Goal: Task Accomplishment & Management: Manage account settings

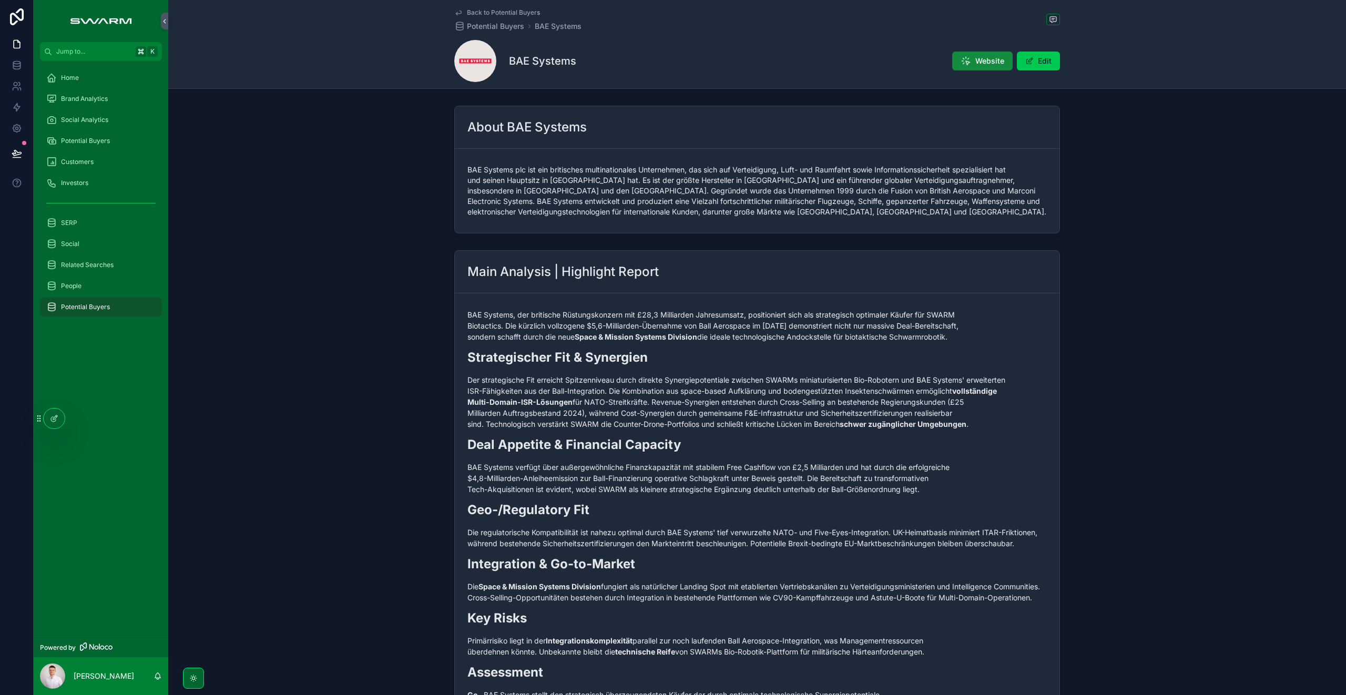
click at [400, 328] on div "Main Analysis | Highlight Report BAE Systems, der britische Rüstungskonzern mit…" at bounding box center [757, 497] width 1178 height 503
click at [76, 131] on div "Potential Buyers" at bounding box center [101, 140] width 135 height 21
click at [79, 138] on span "Potential Buyers" at bounding box center [85, 141] width 49 height 8
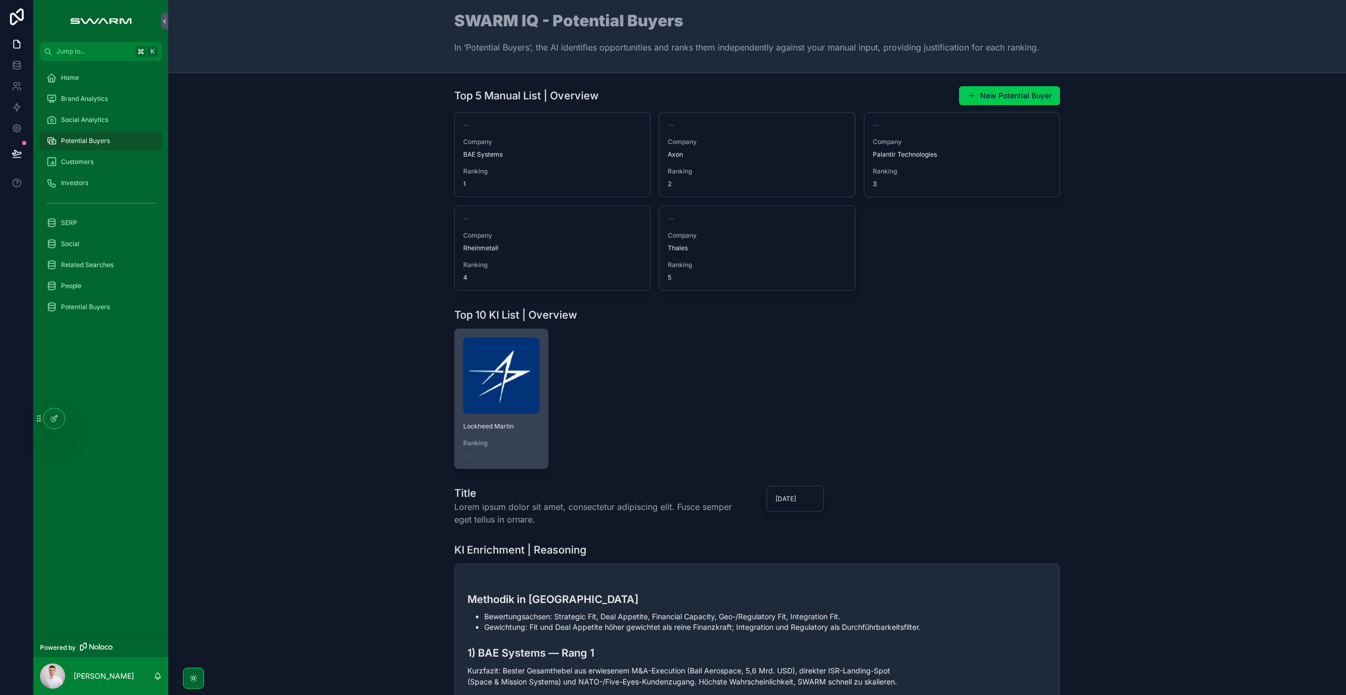
click at [478, 376] on img "scrollable content" at bounding box center [501, 376] width 76 height 76
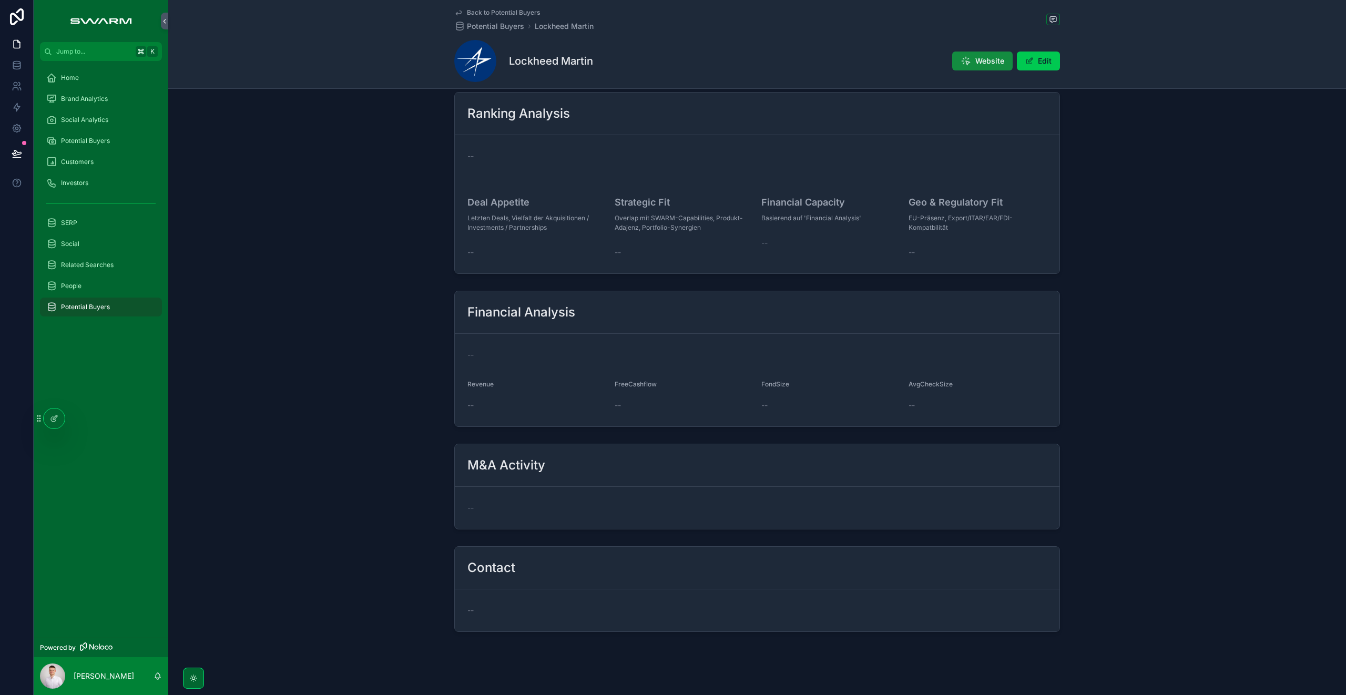
scroll to position [227, 0]
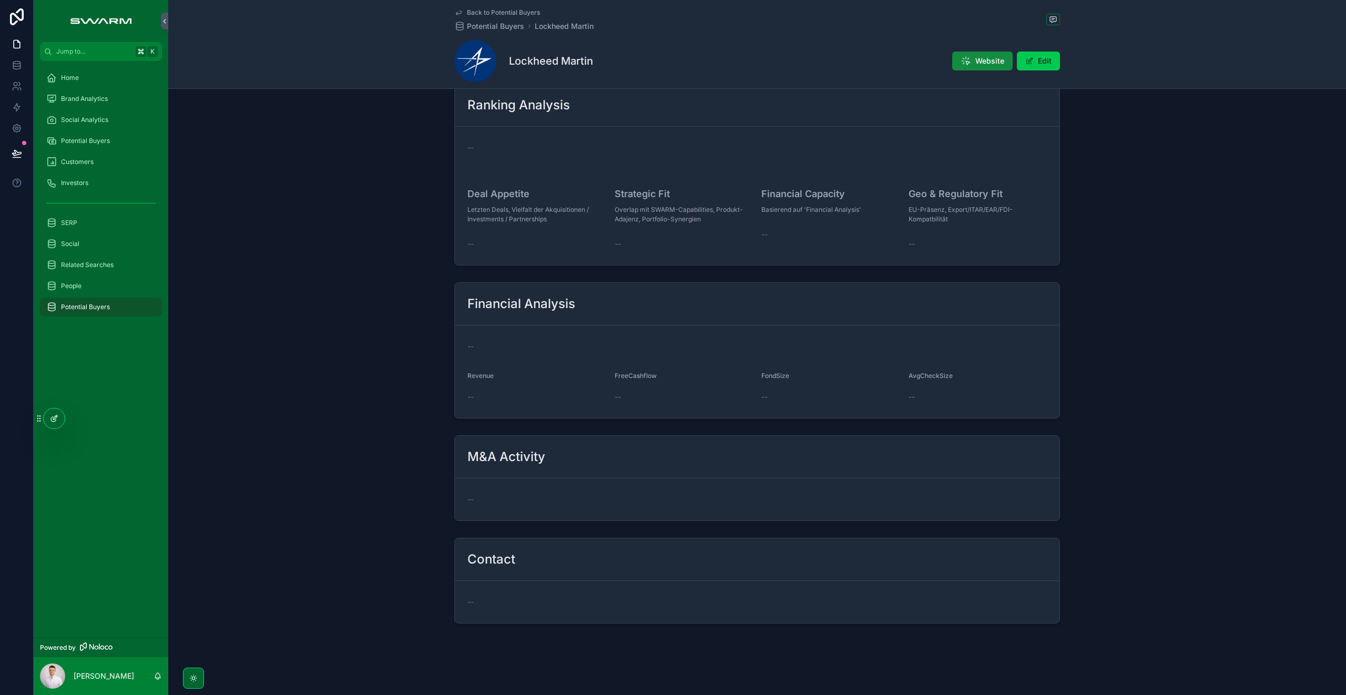
click at [58, 421] on icon at bounding box center [54, 418] width 8 height 8
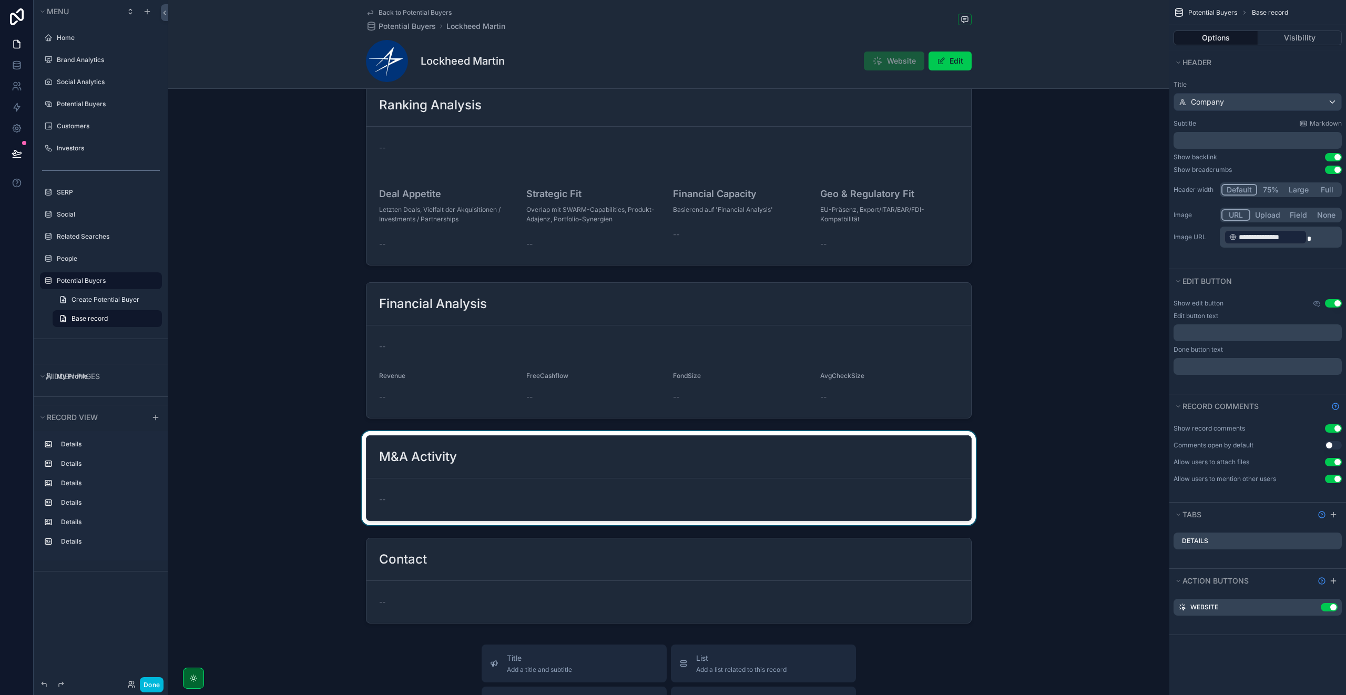
click at [438, 465] on div "scrollable content" at bounding box center [668, 478] width 1001 height 94
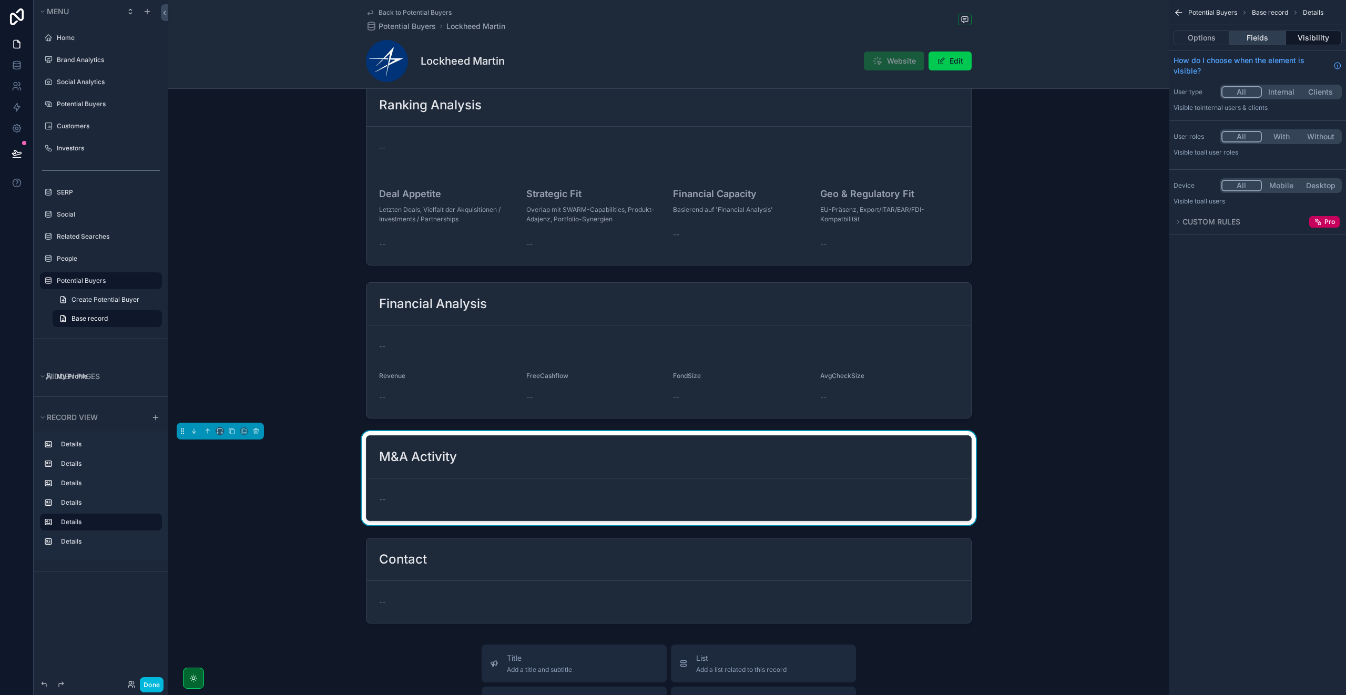
click at [1259, 34] on button "Fields" at bounding box center [1258, 37] width 56 height 15
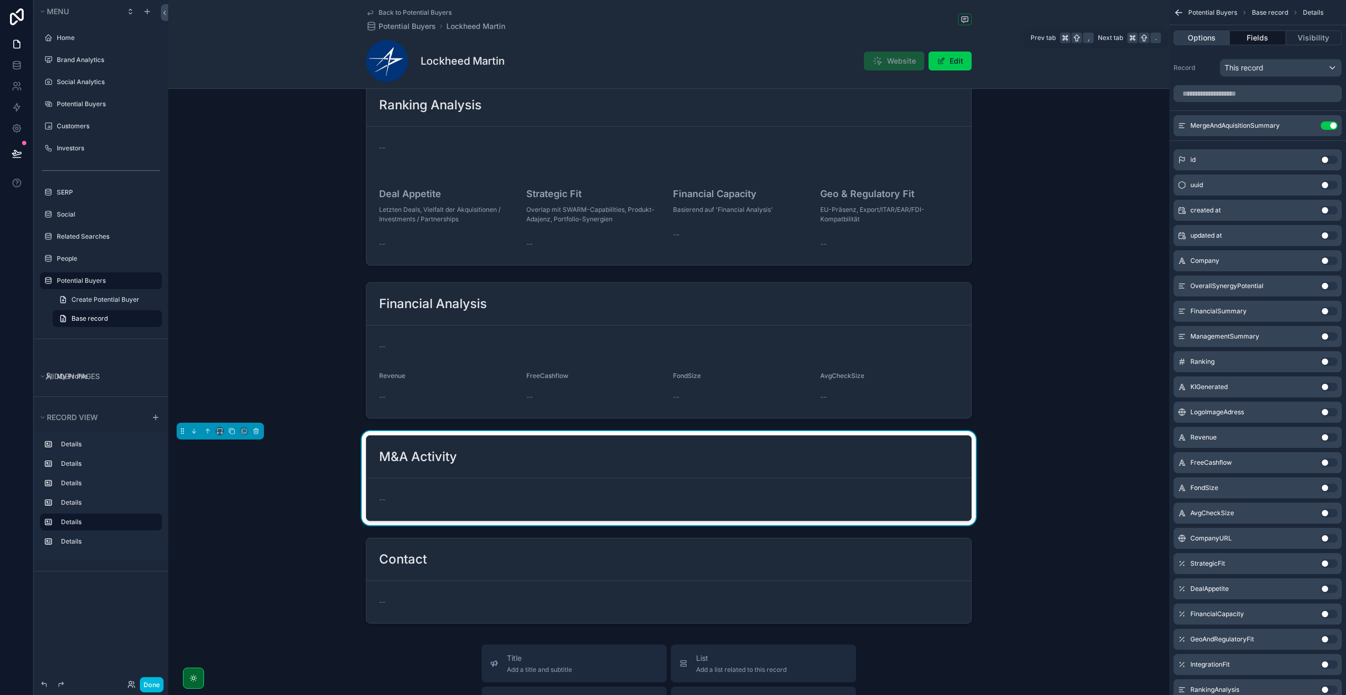
click at [1201, 36] on button "Options" at bounding box center [1201, 37] width 56 height 15
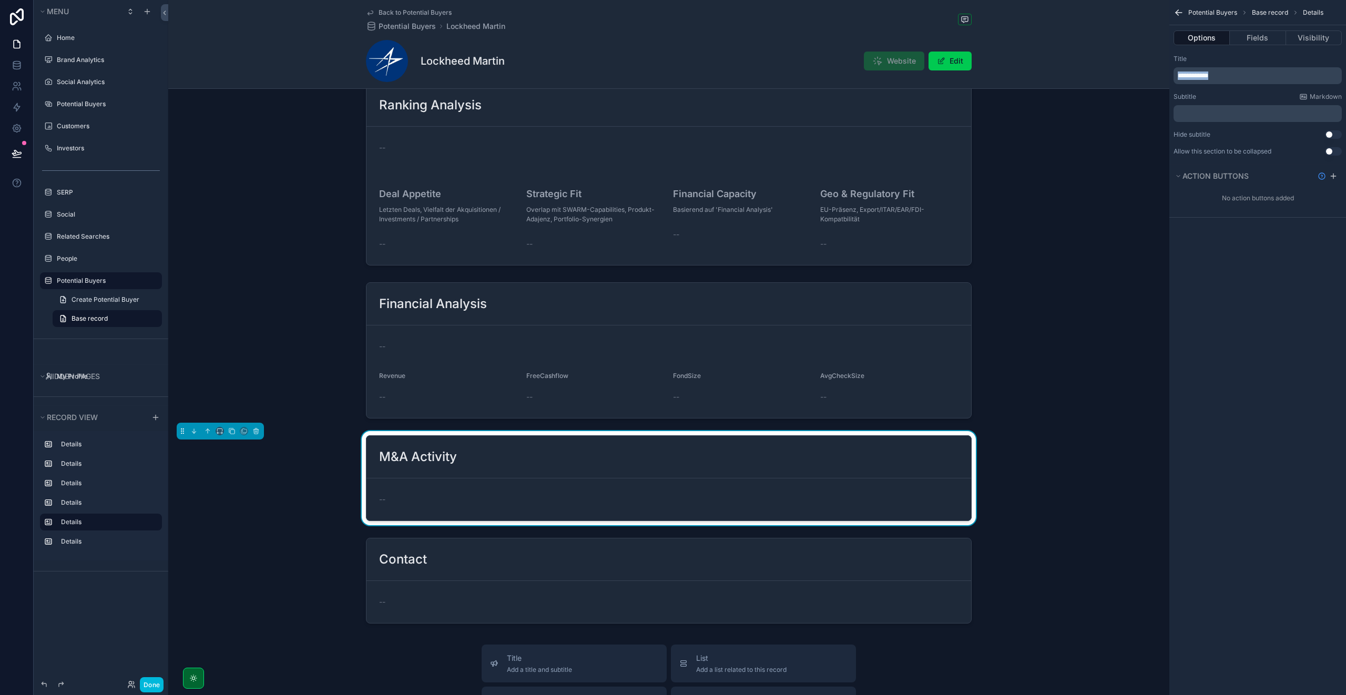
click at [1217, 73] on p "**********" at bounding box center [1259, 75] width 162 height 8
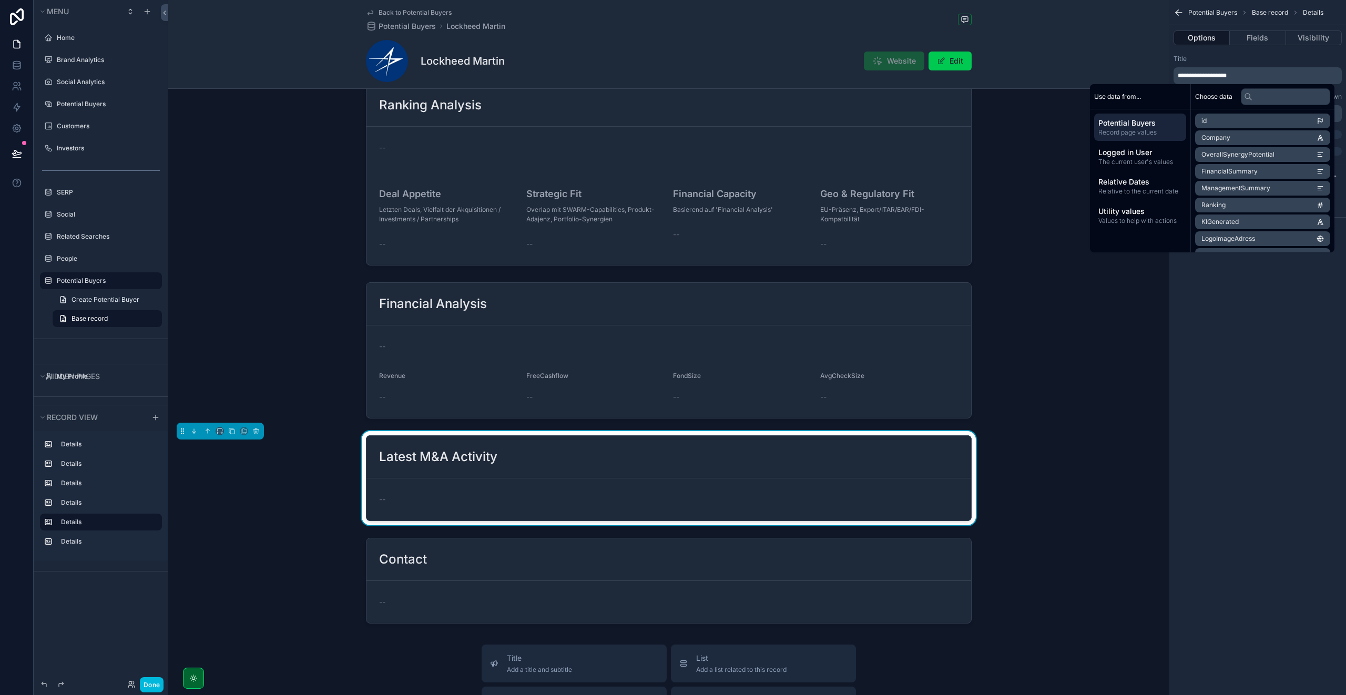
click at [1249, 61] on div "Title" at bounding box center [1257, 59] width 168 height 8
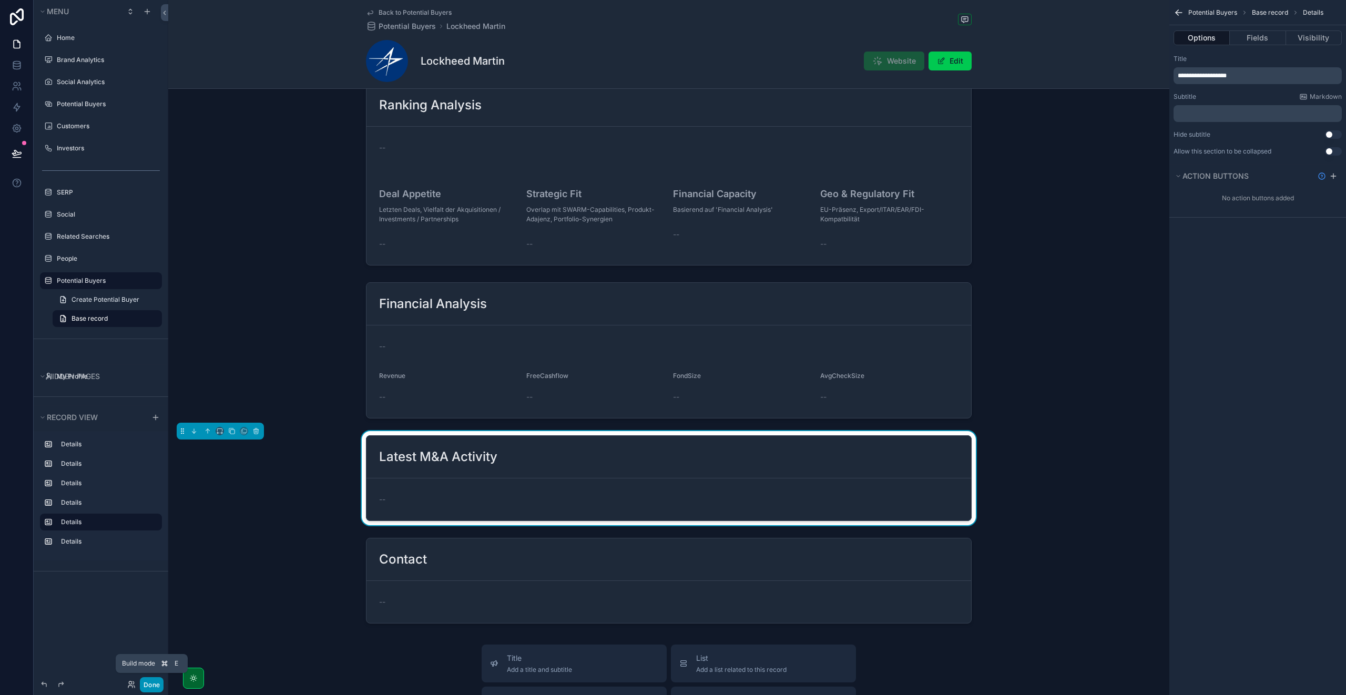
click at [147, 686] on button "Done" at bounding box center [152, 684] width 24 height 15
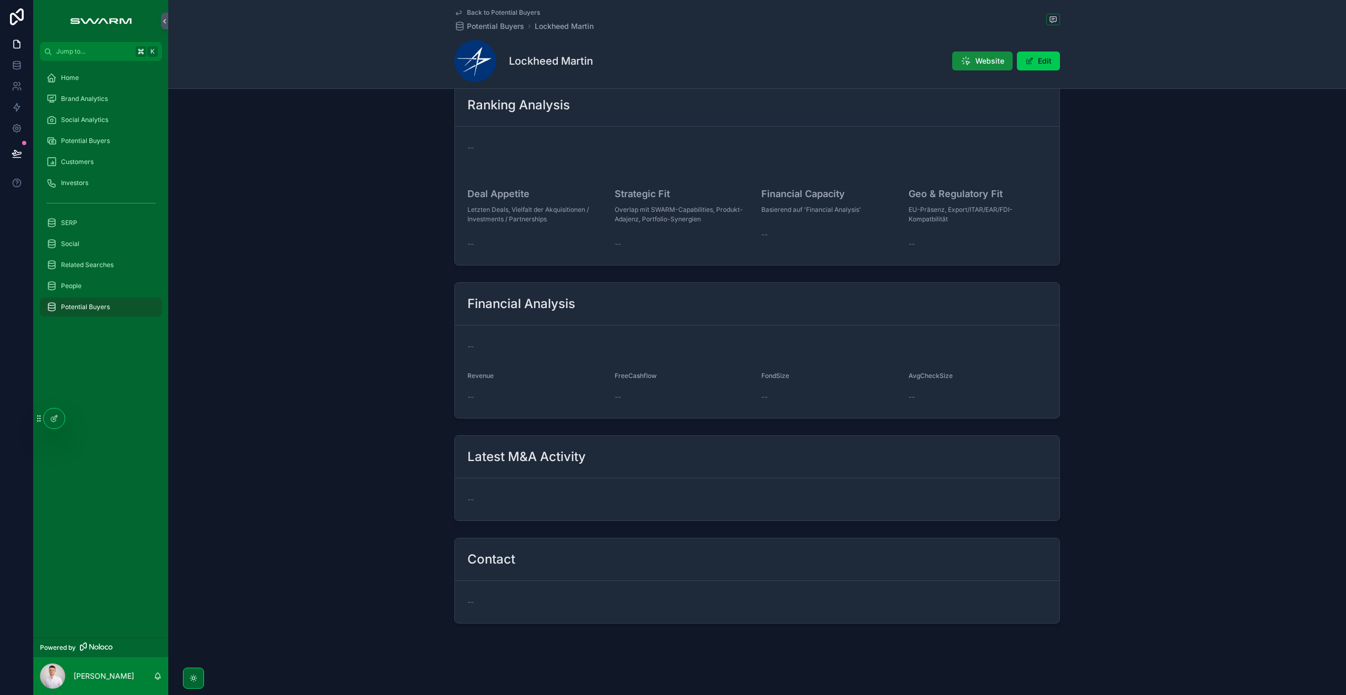
click at [93, 142] on span "Potential Buyers" at bounding box center [85, 141] width 49 height 8
